Goal: Information Seeking & Learning: Check status

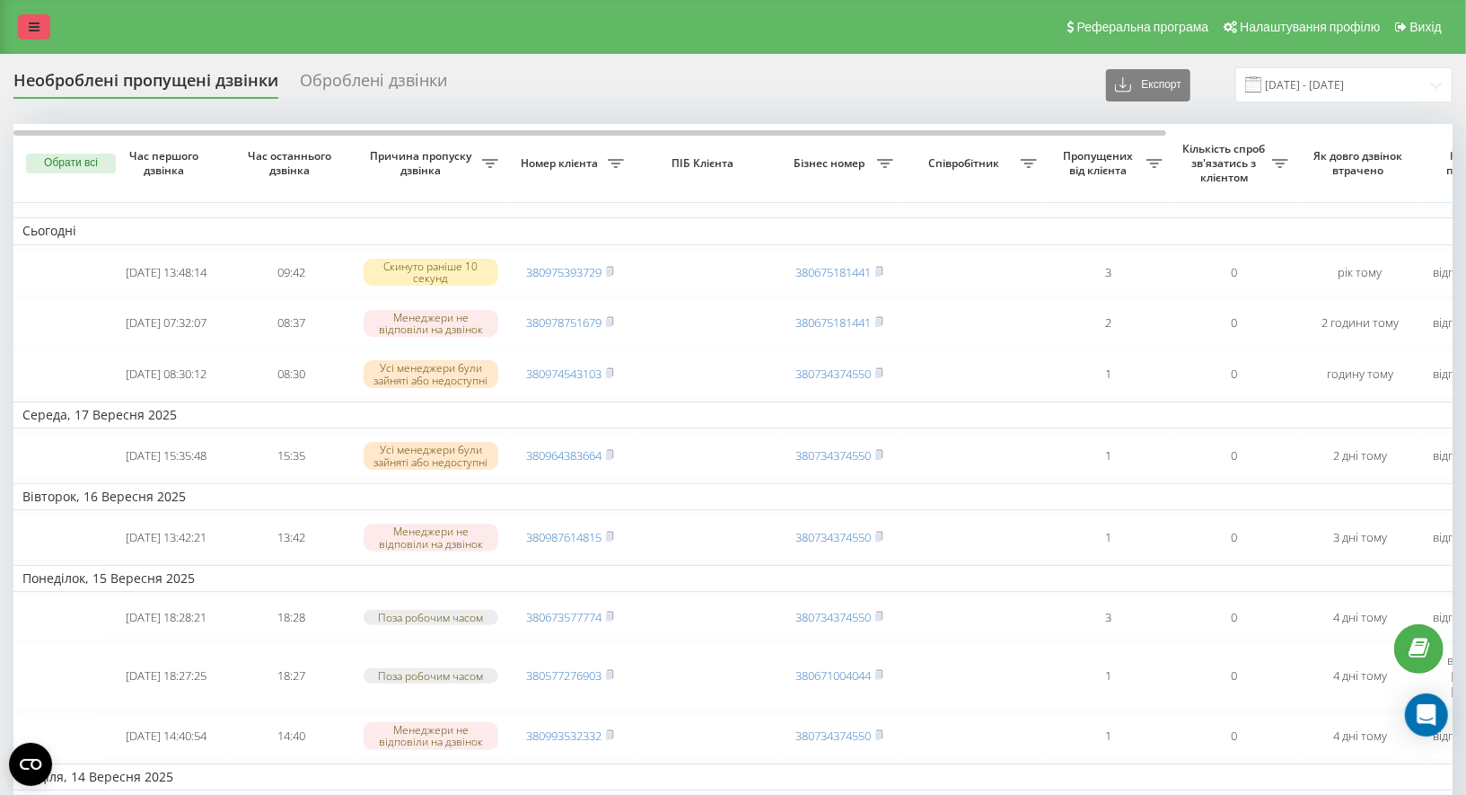
click at [33, 17] on link at bounding box center [34, 26] width 32 height 25
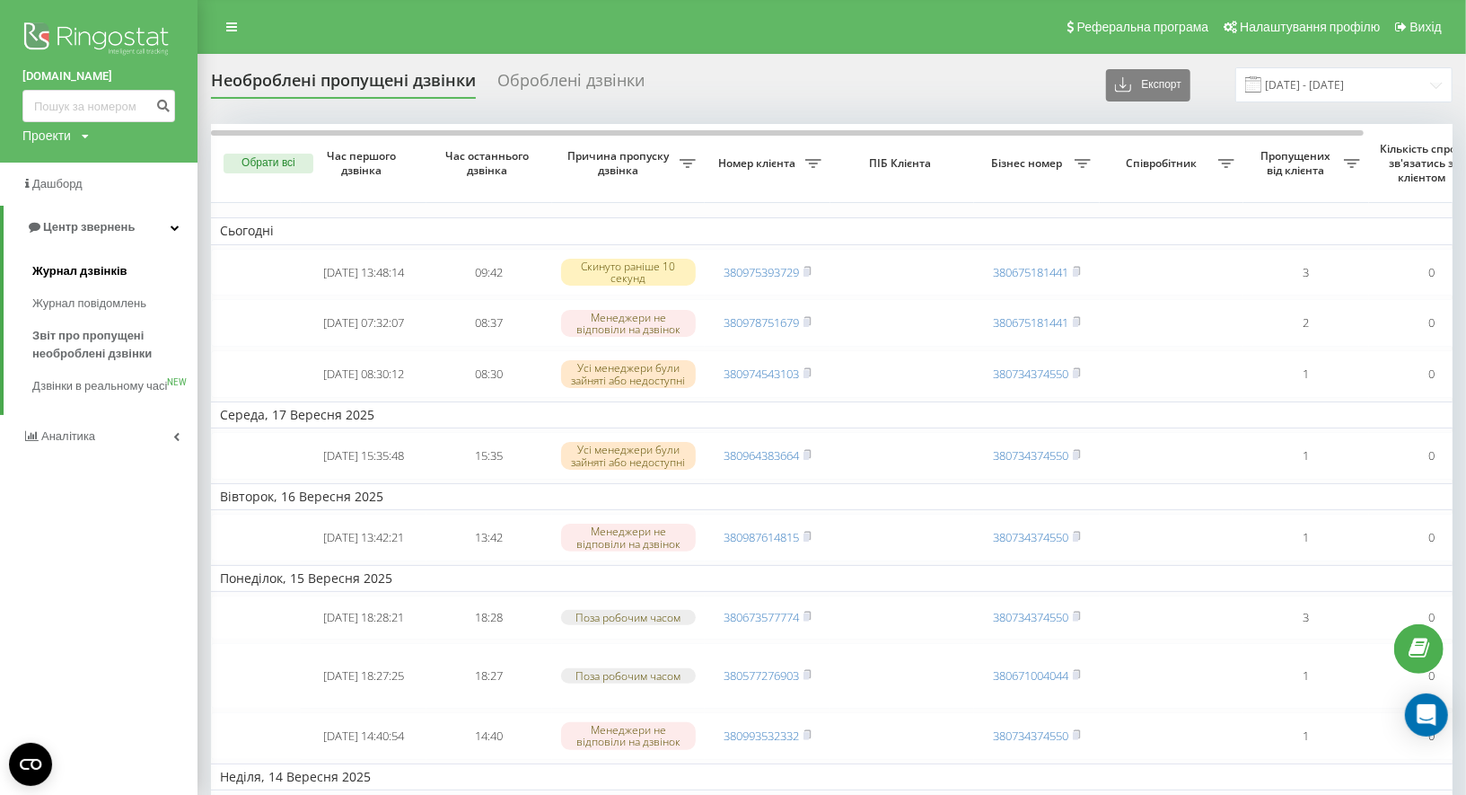
click at [110, 263] on span "Журнал дзвінків" at bounding box center [79, 271] width 95 height 18
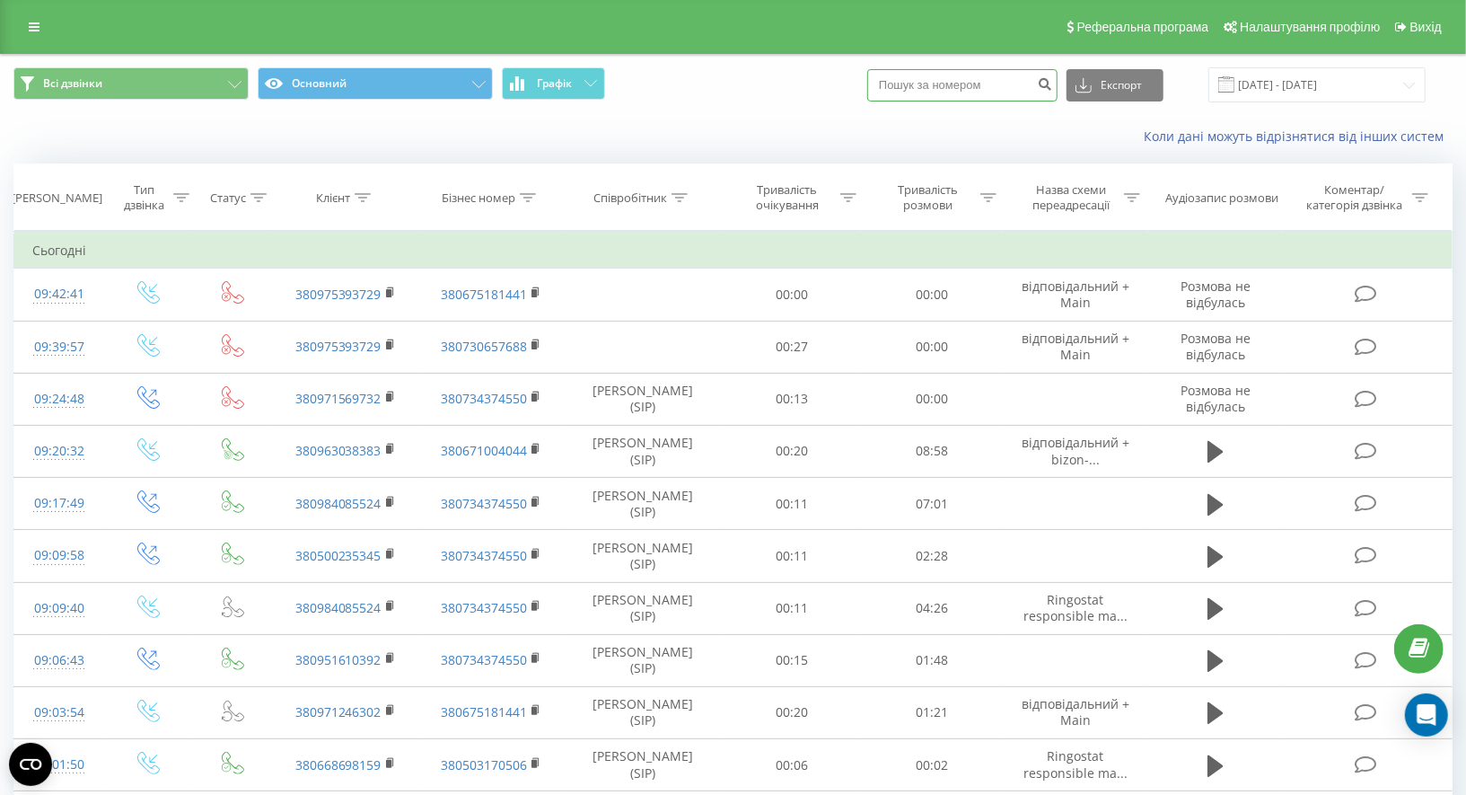
click at [969, 82] on input at bounding box center [962, 85] width 190 height 32
paste input "[PHONE_NUMBER]"
type input "[PHONE_NUMBER]"
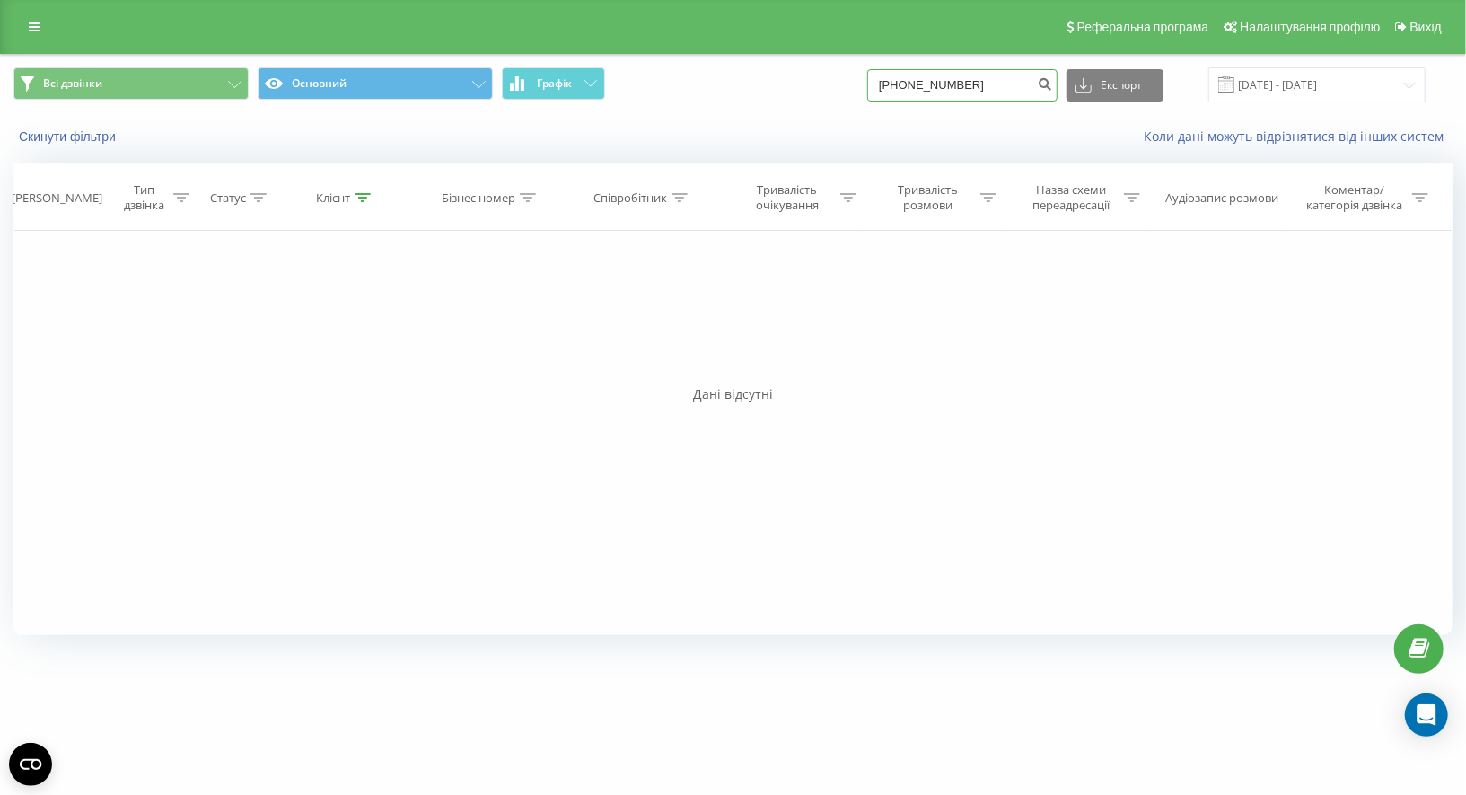
click at [940, 83] on input "+380963038383" at bounding box center [962, 85] width 190 height 32
type input "380963038383"
